Goal: Check status: Check status

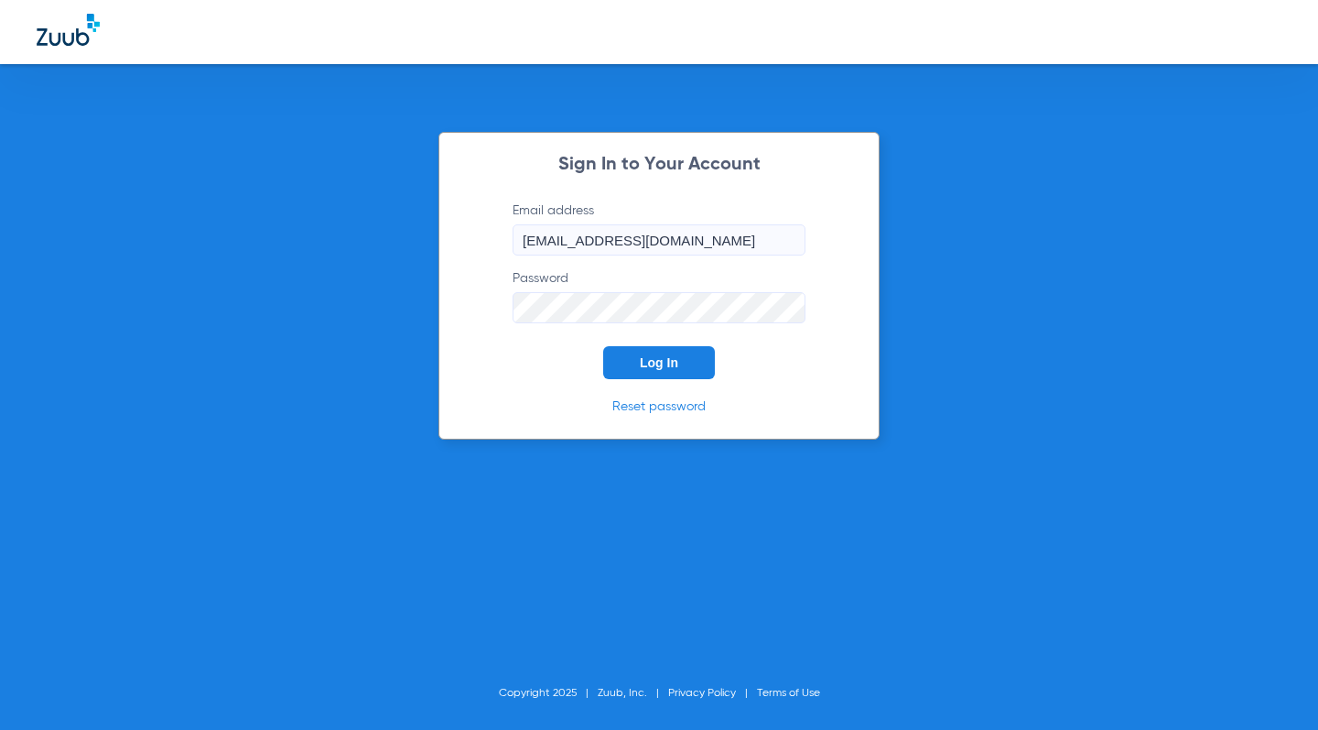
click at [656, 345] on form "Email address [EMAIL_ADDRESS][DOMAIN_NAME] Password Log In" at bounding box center [659, 290] width 348 height 178
click at [655, 351] on button "Log In" at bounding box center [659, 362] width 112 height 33
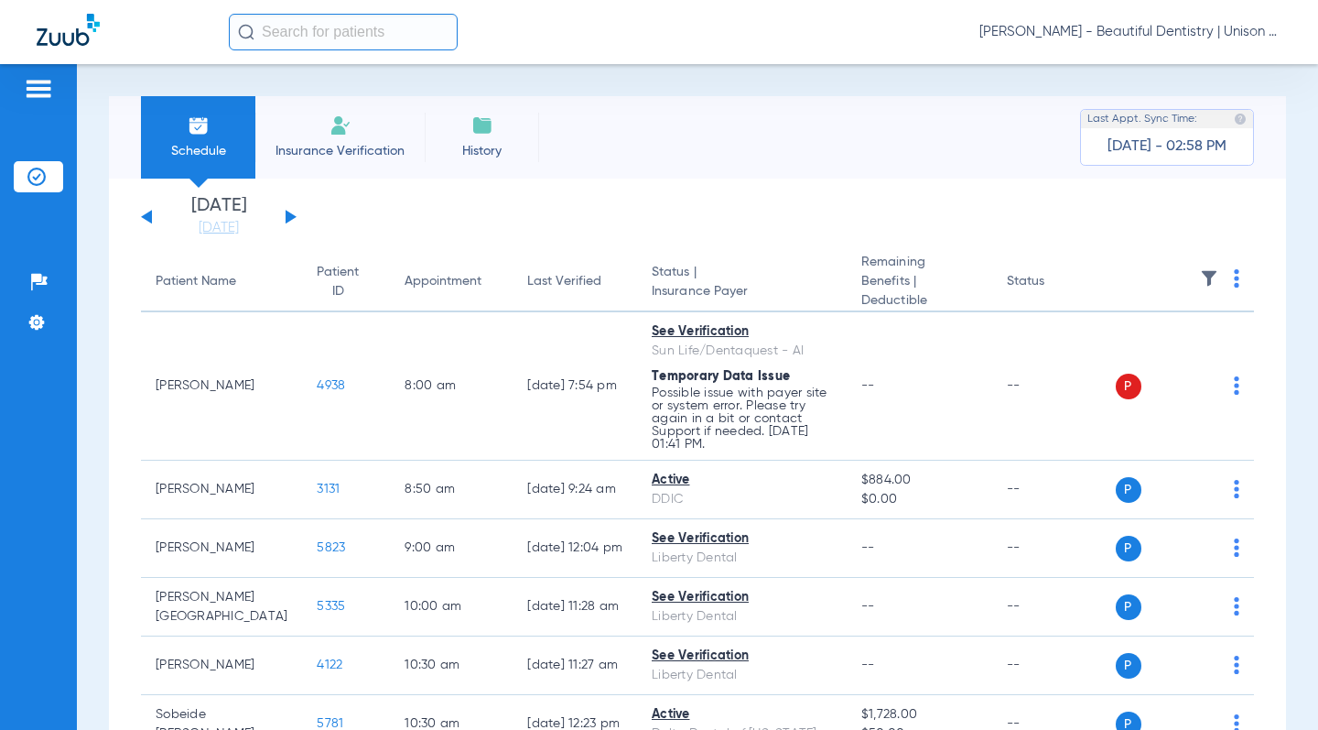
click at [292, 213] on div "[DATE] [DATE] [DATE] [DATE] [DATE] [DATE] [DATE] [DATE] [DATE] [DATE] [DATE] [D…" at bounding box center [219, 217] width 156 height 40
click at [287, 217] on button at bounding box center [291, 217] width 11 height 14
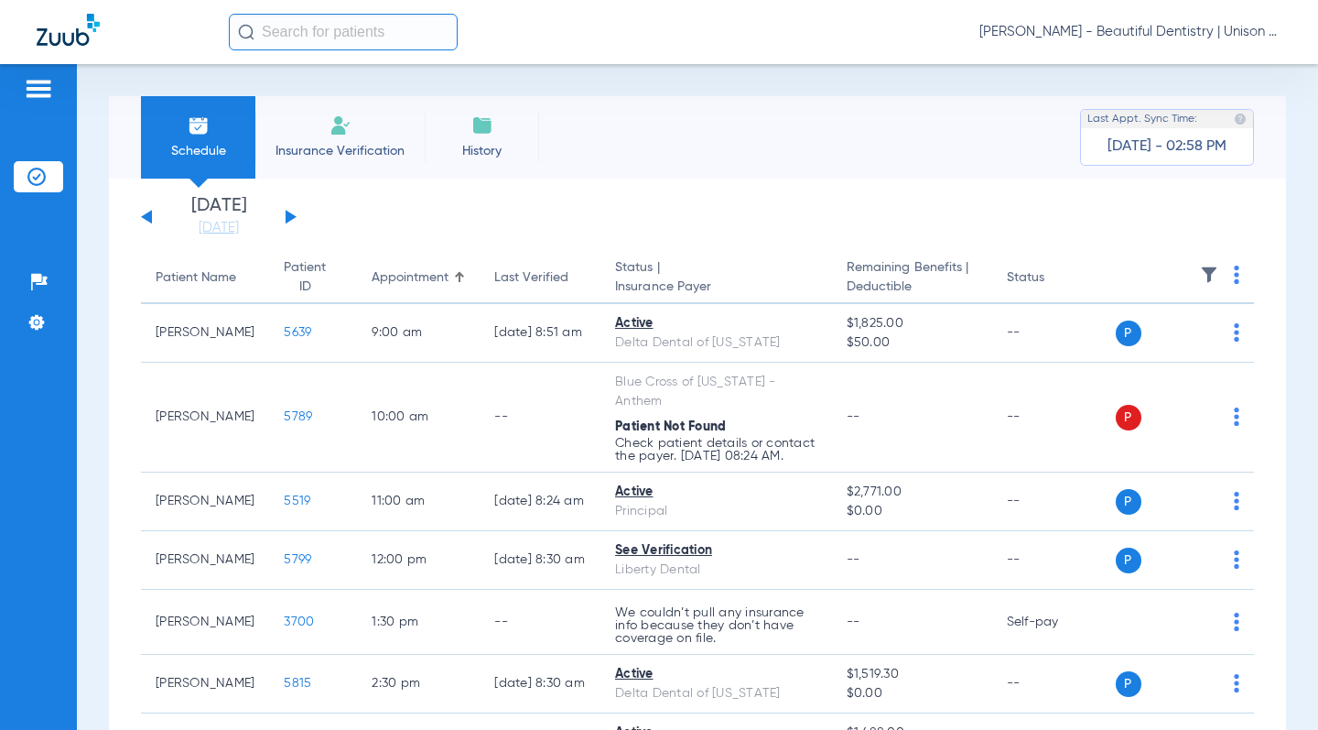
click at [287, 217] on button at bounding box center [291, 217] width 11 height 14
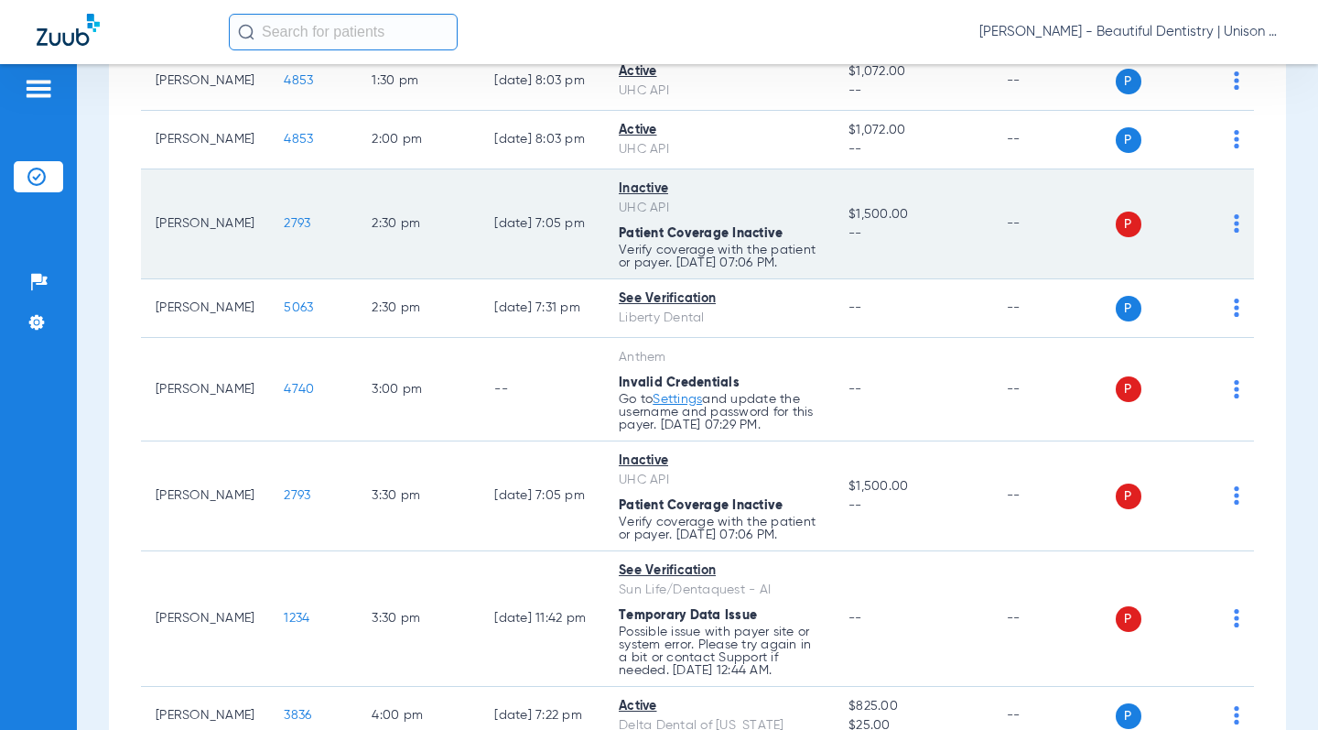
scroll to position [1742, 0]
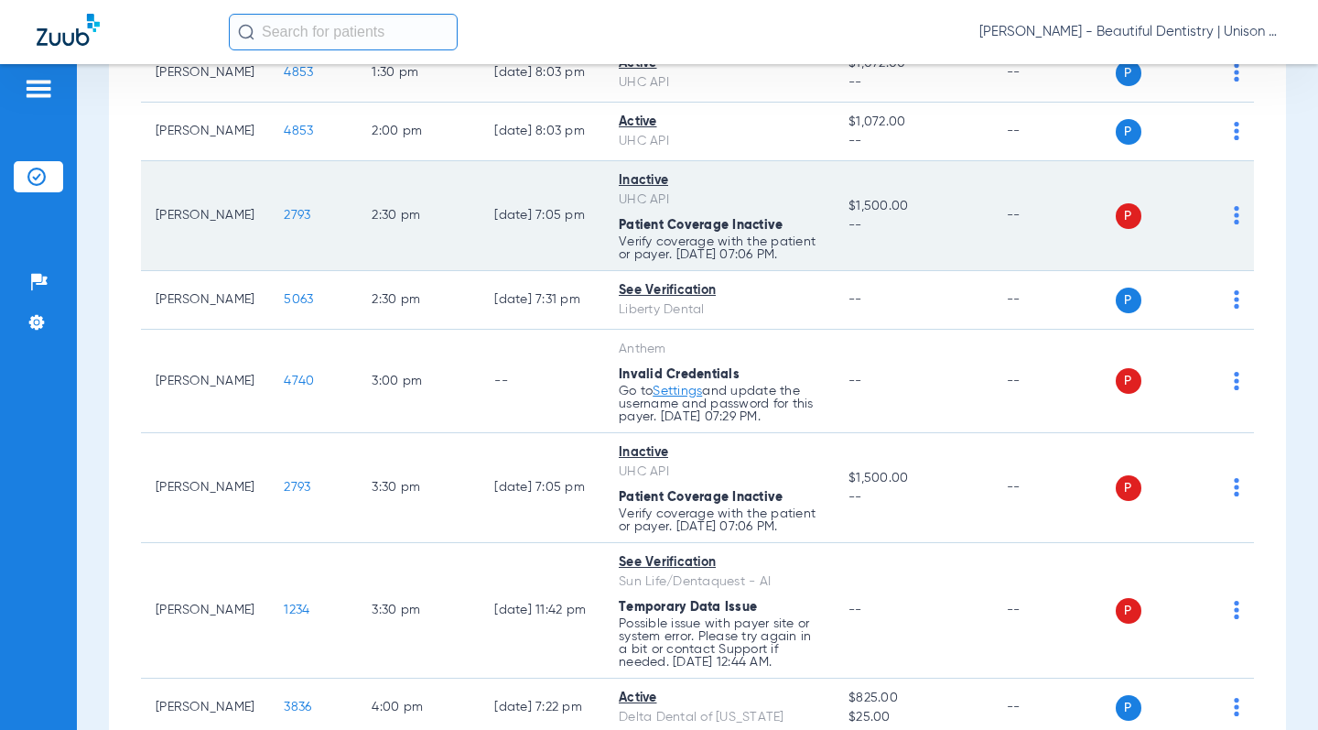
click at [284, 211] on span "2793" at bounding box center [297, 215] width 27 height 13
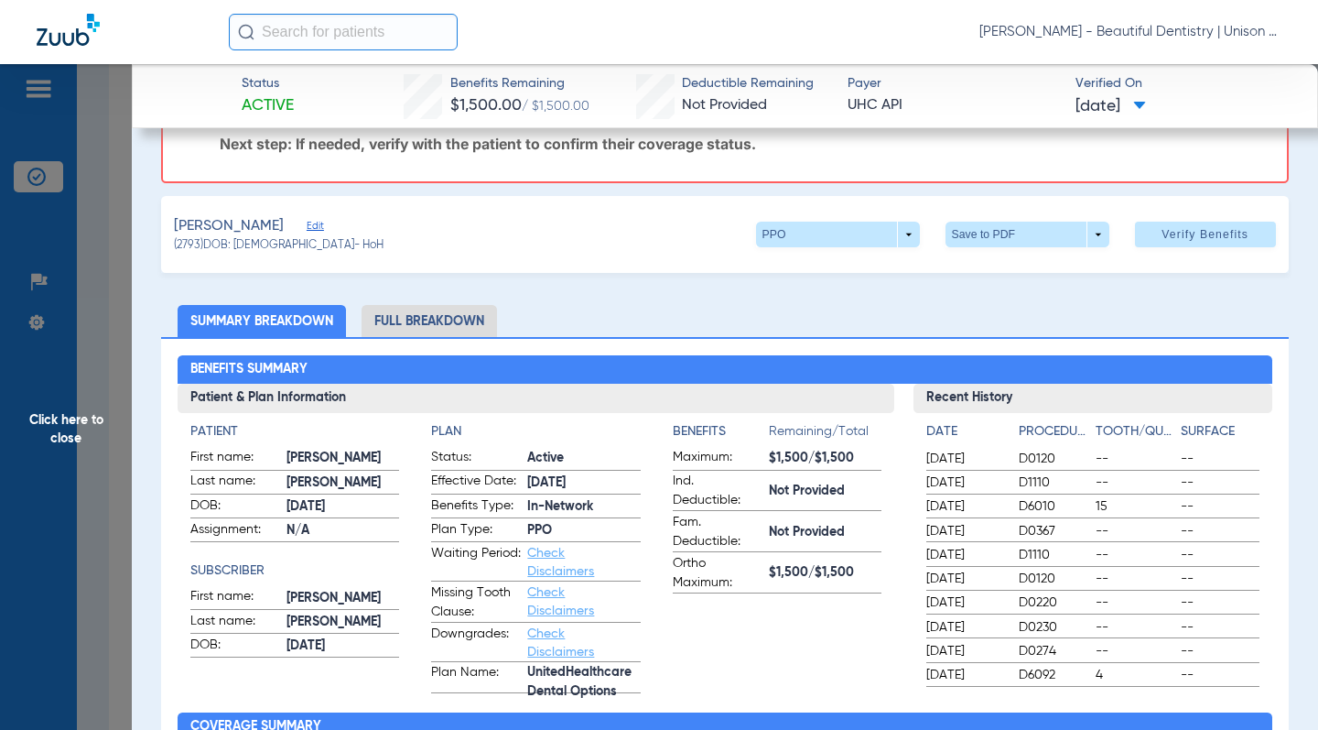
scroll to position [0, 0]
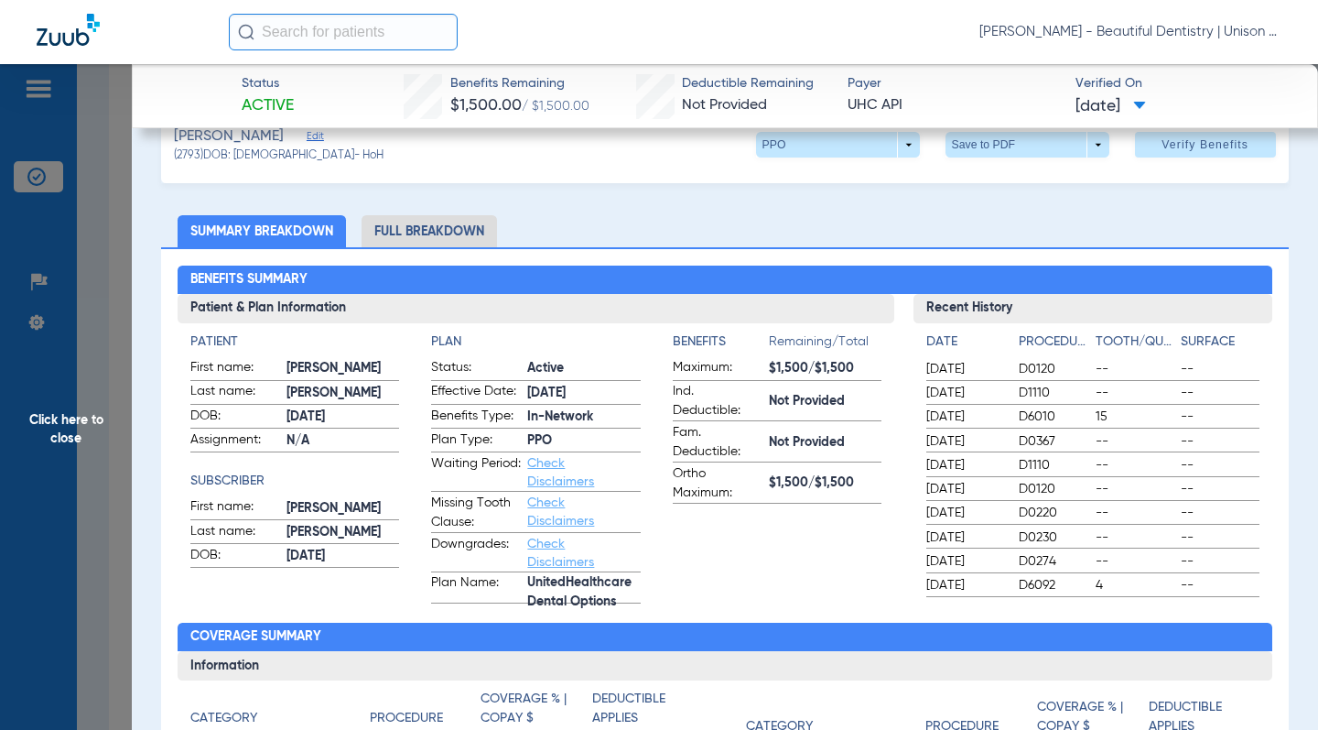
click at [443, 216] on li "Full Breakdown" at bounding box center [429, 231] width 135 height 32
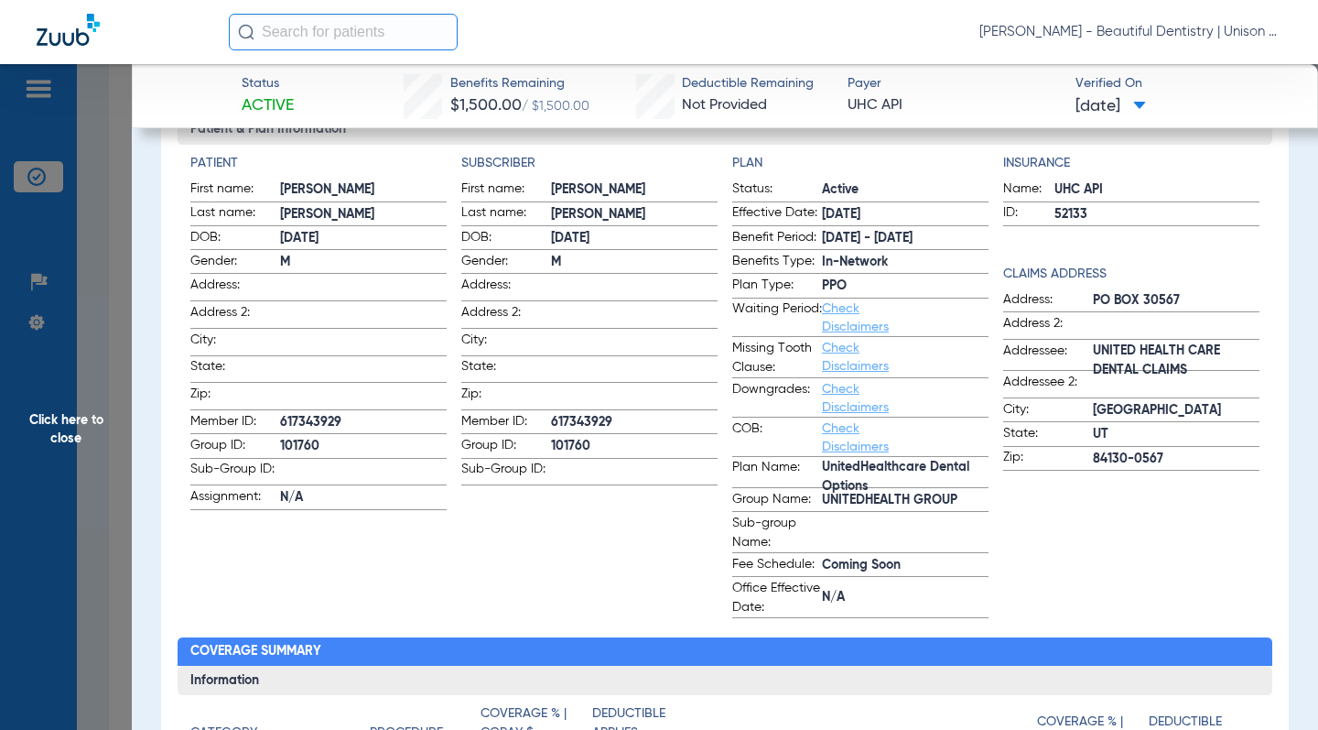
scroll to position [366, 0]
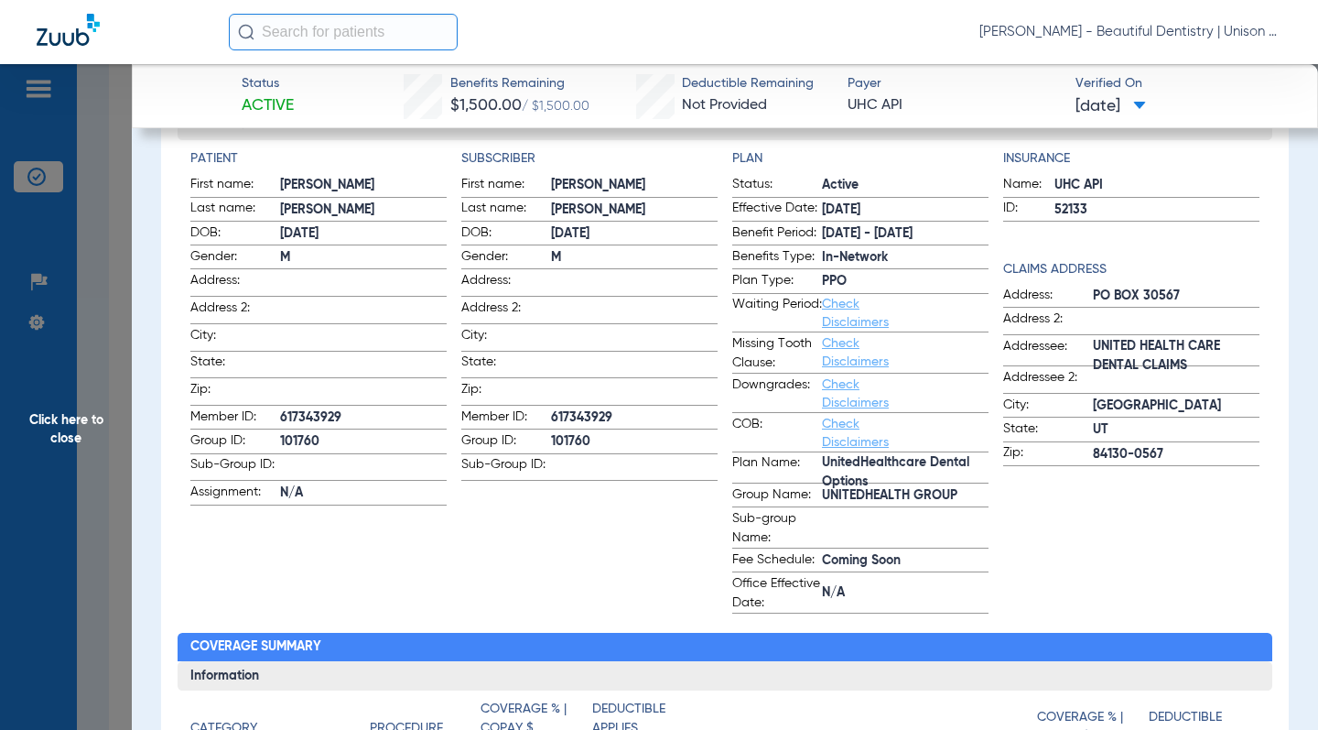
click at [103, 254] on span "Click here to close" at bounding box center [66, 429] width 132 height 730
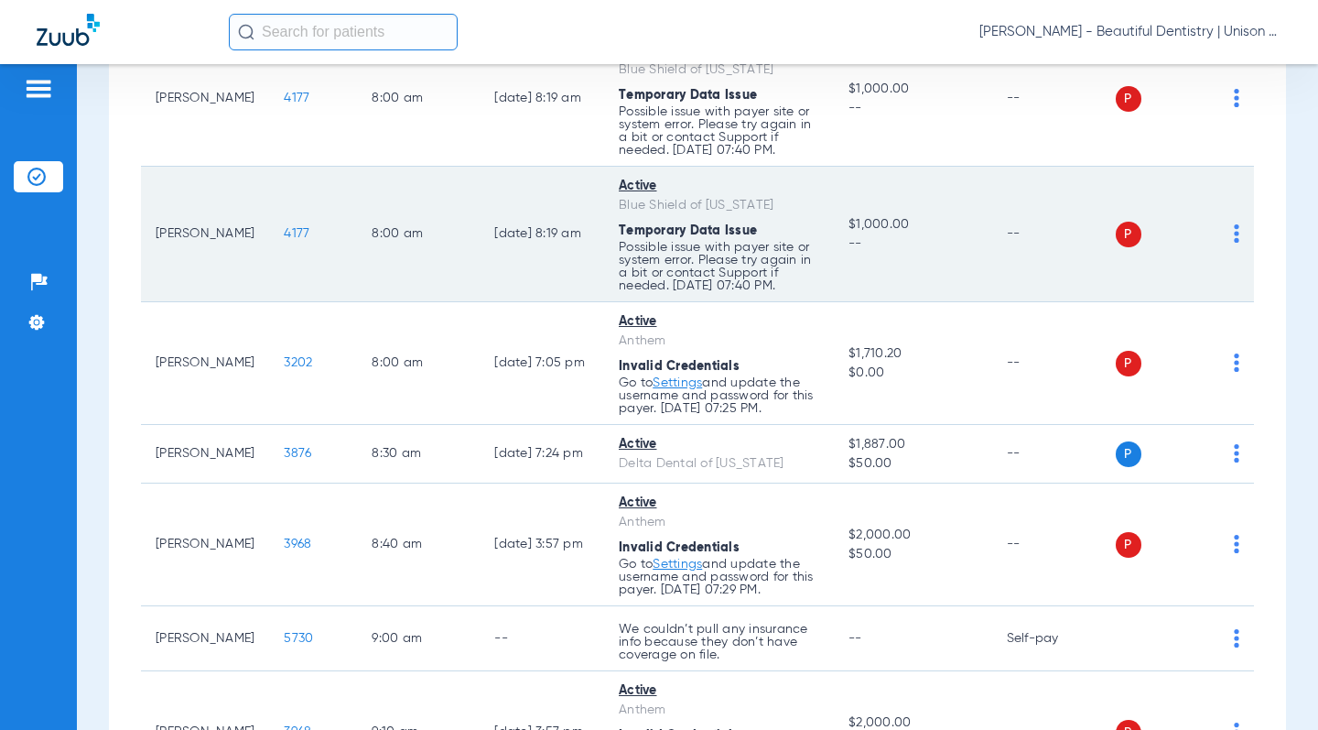
scroll to position [186, 0]
